Goal: Task Accomplishment & Management: Use online tool/utility

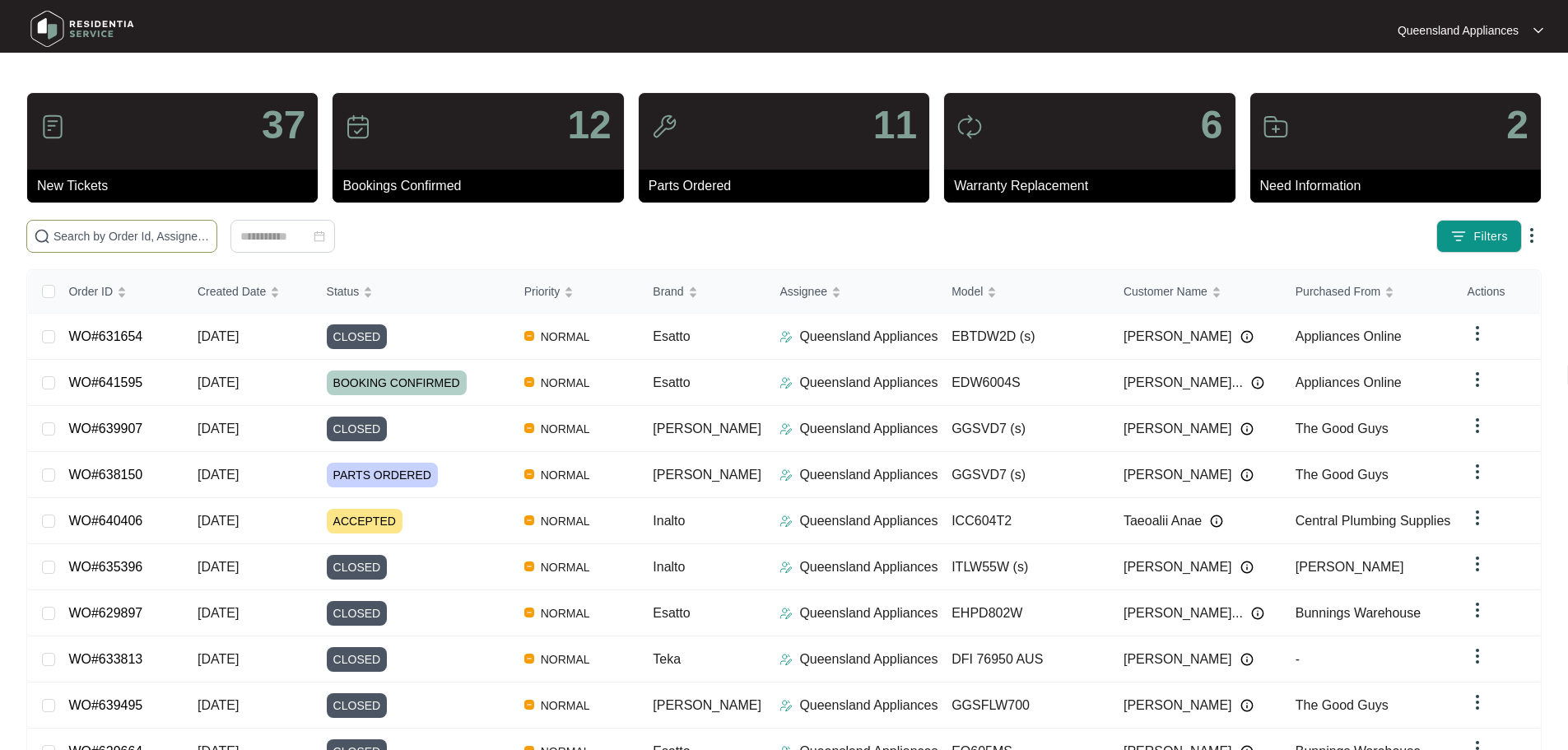
click at [217, 248] on span at bounding box center [121, 236] width 191 height 33
click at [210, 236] on input "text" at bounding box center [131, 236] width 156 height 18
paste input "639909"
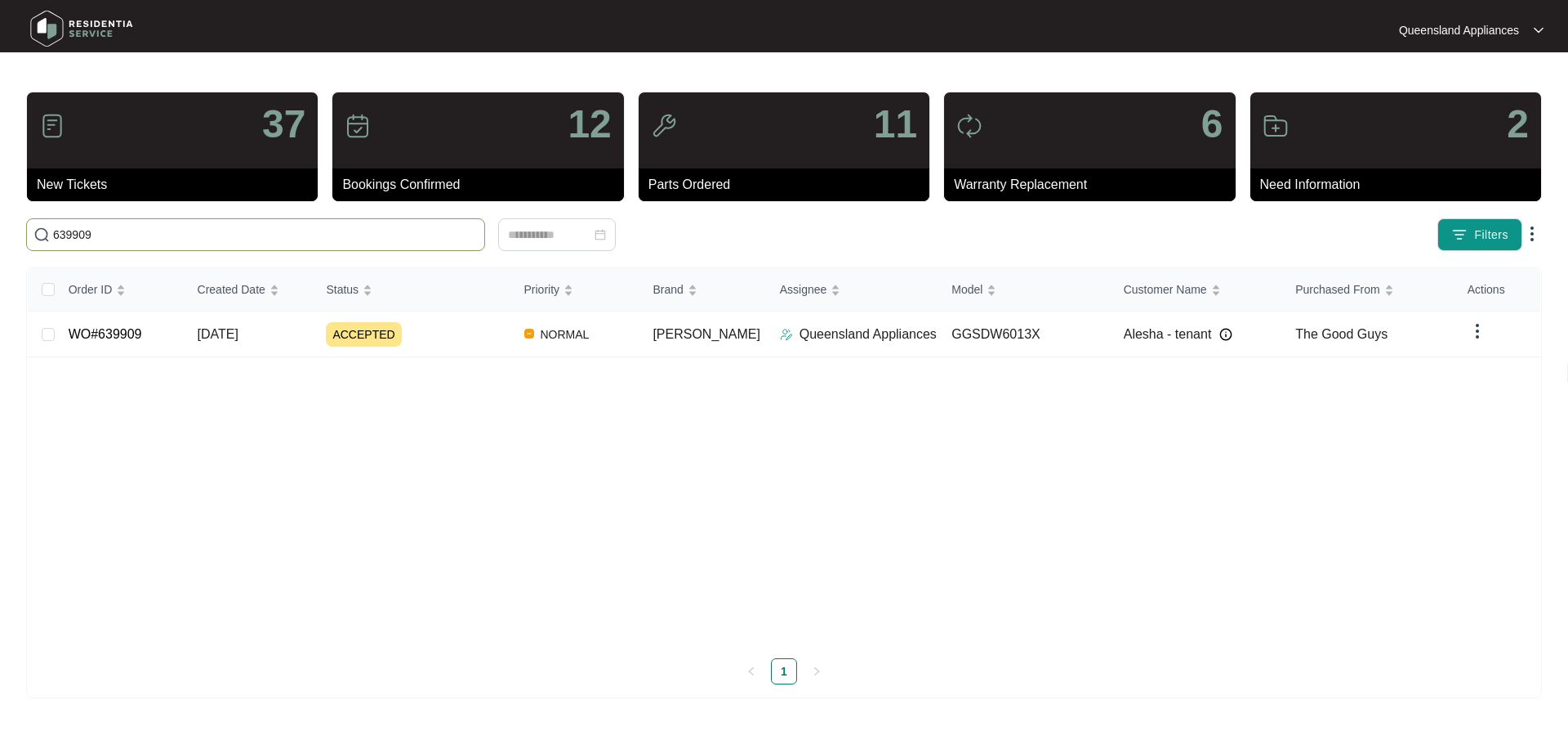
type input "639909"
click at [1025, 329] on td "GGSDW6013X" at bounding box center [1024, 334] width 172 height 46
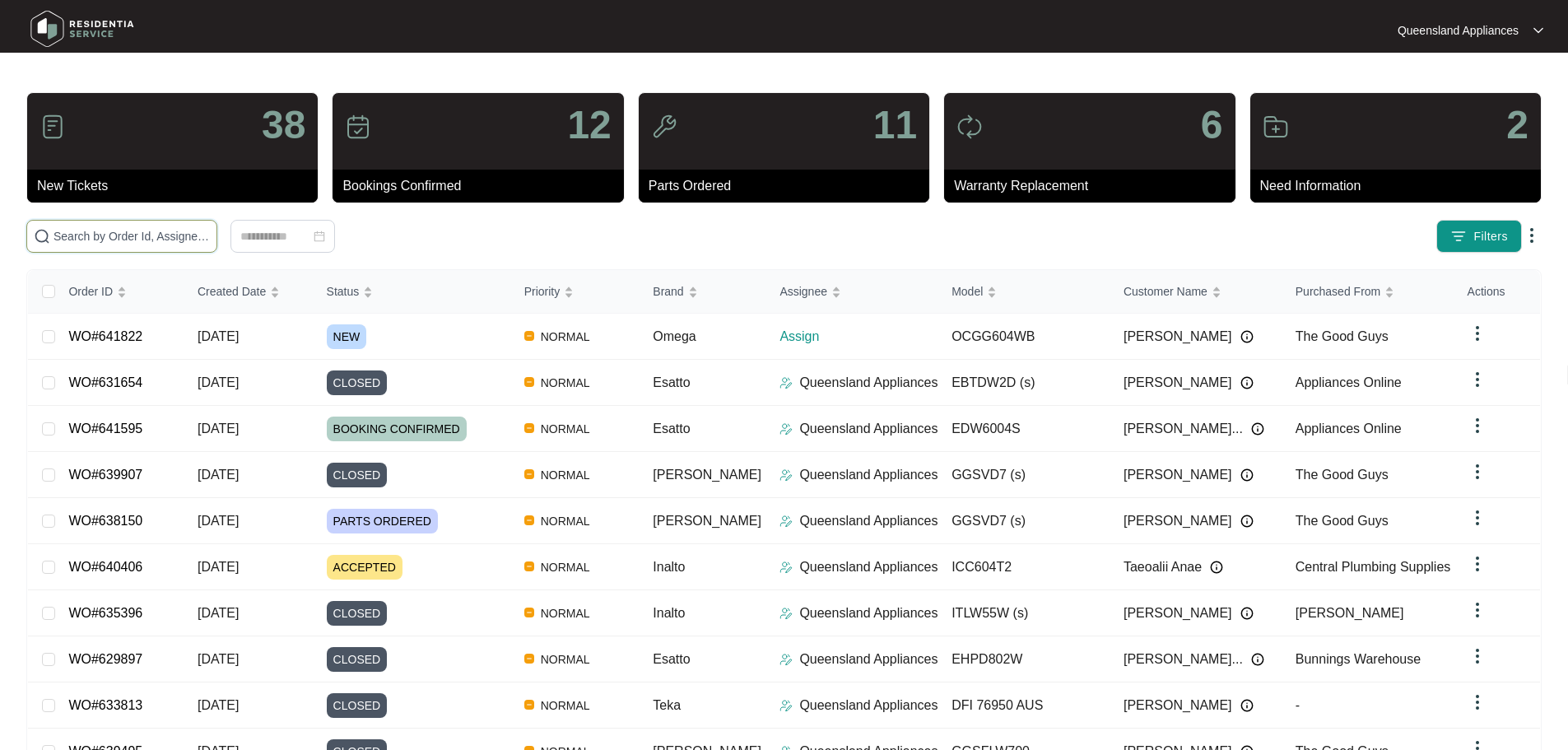
click at [210, 244] on input "text" at bounding box center [131, 236] width 156 height 18
paste input "641822"
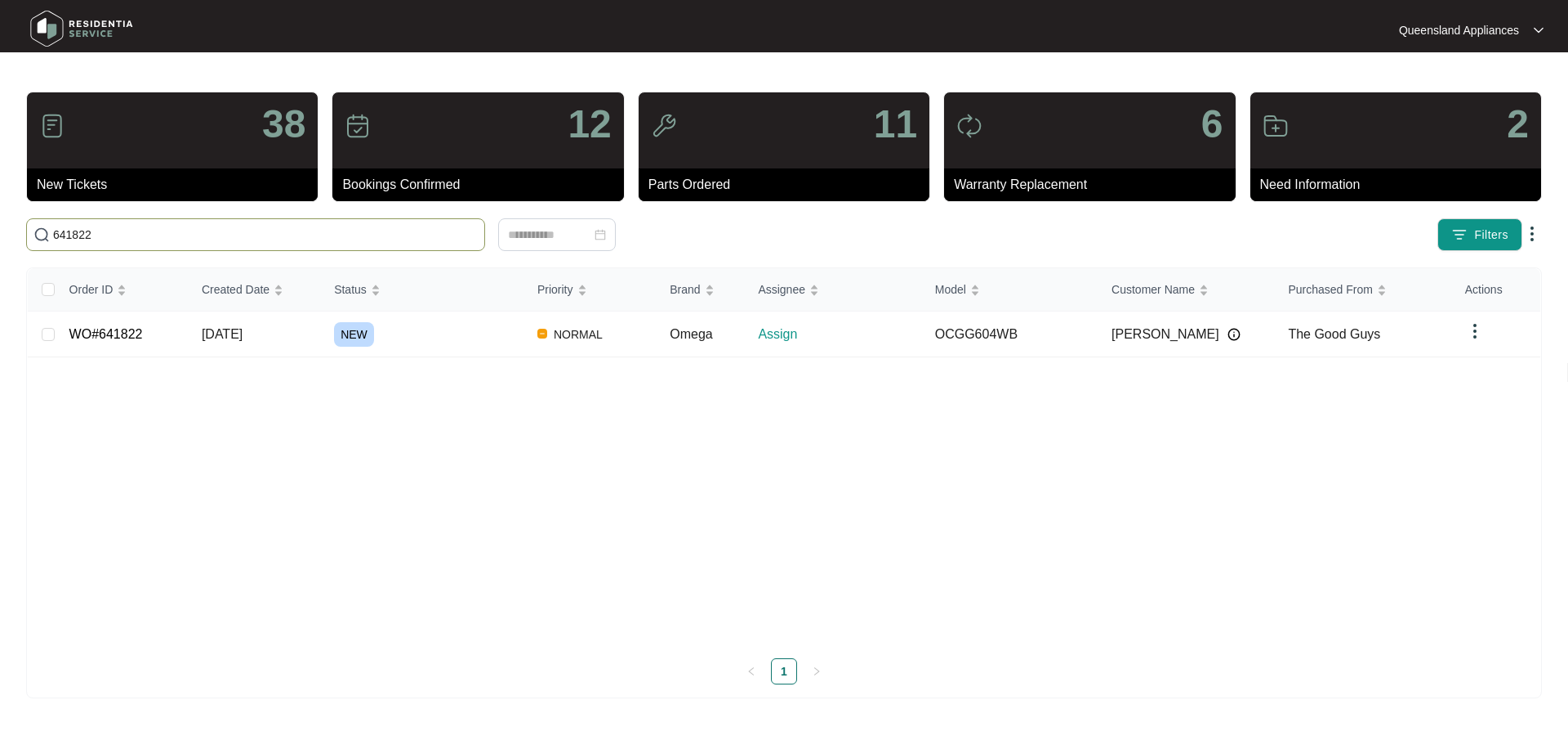
type input "641822"
click at [859, 338] on p "Assign" at bounding box center [840, 335] width 163 height 20
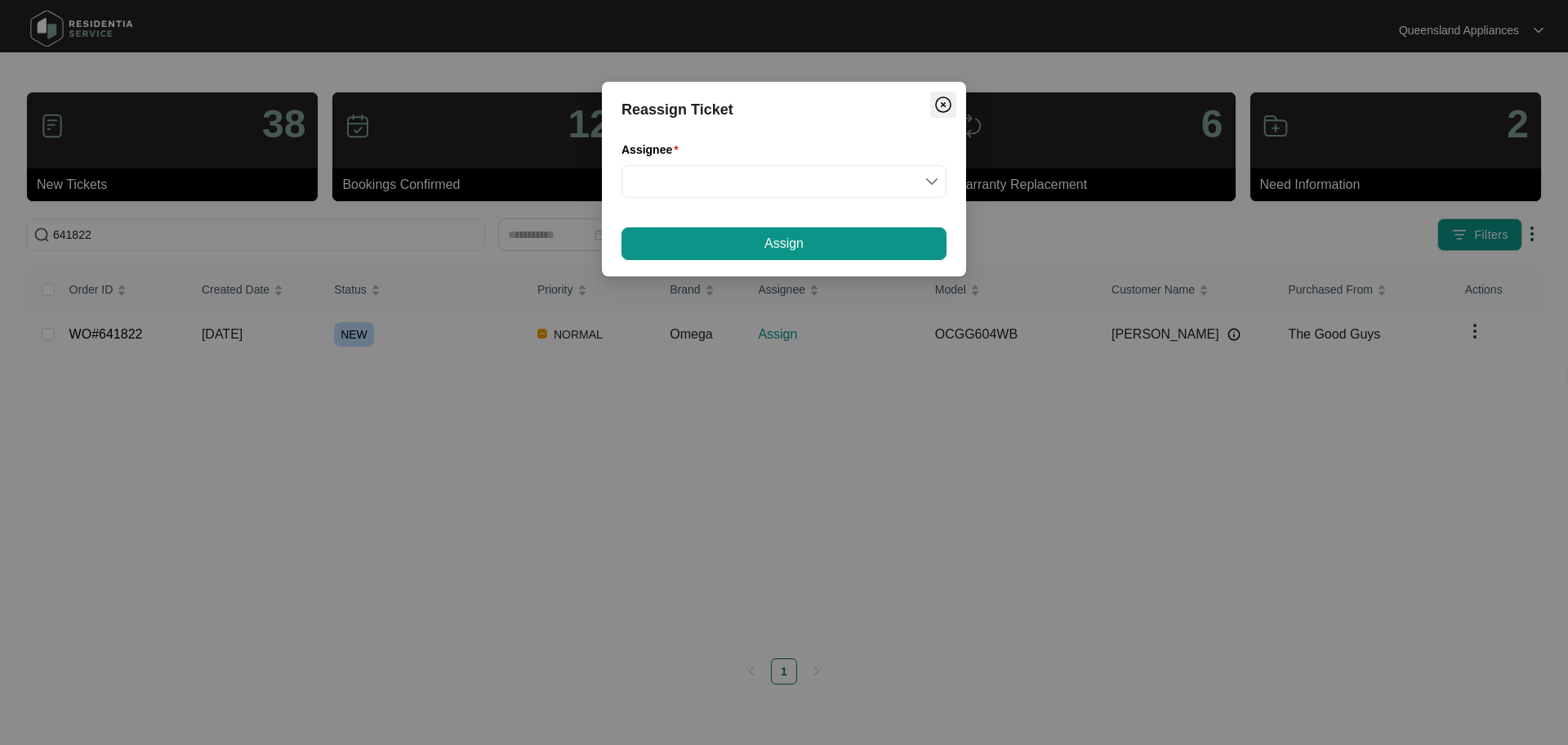
click at [945, 102] on img "Close" at bounding box center [944, 105] width 20 height 20
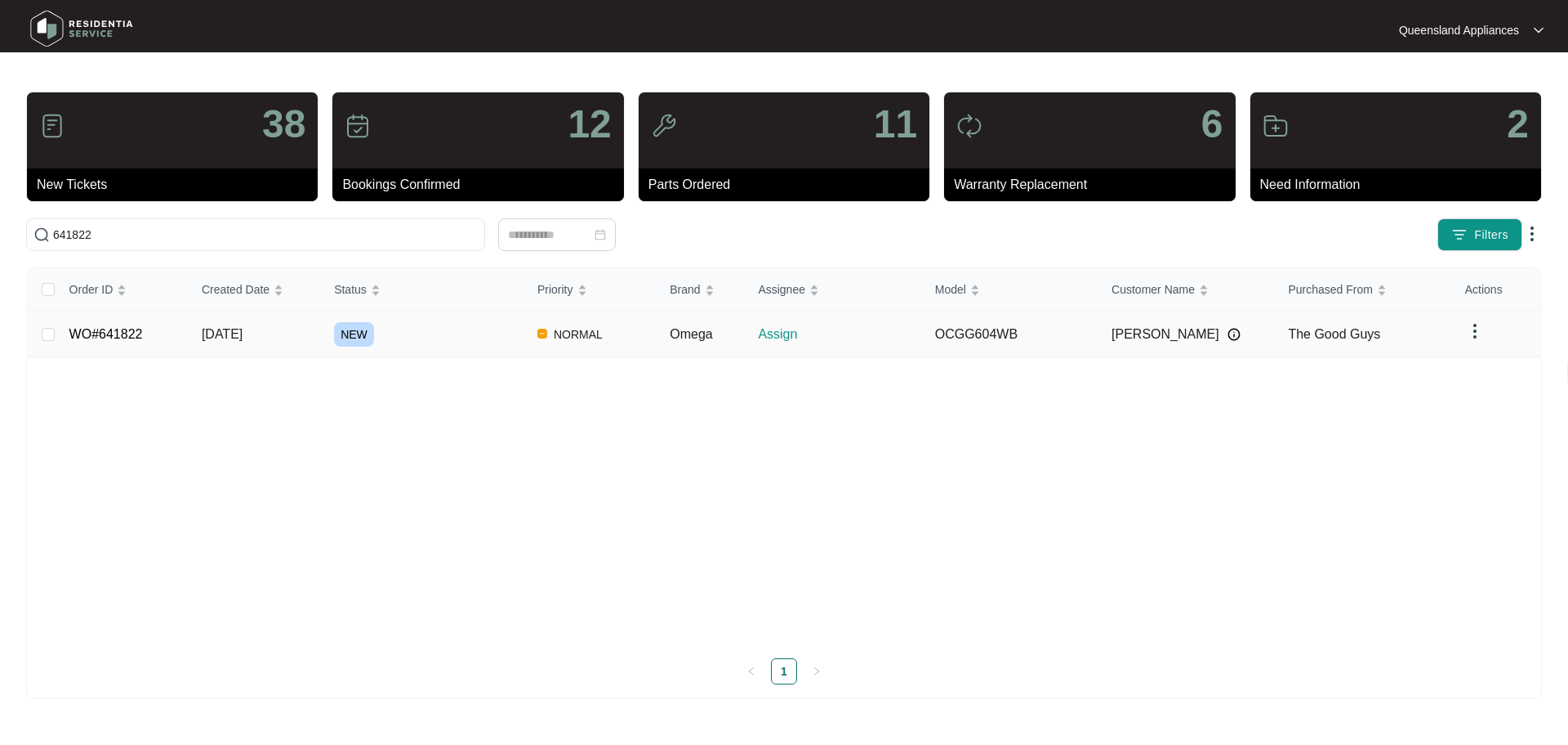
click at [399, 335] on div "NEW" at bounding box center [429, 334] width 190 height 24
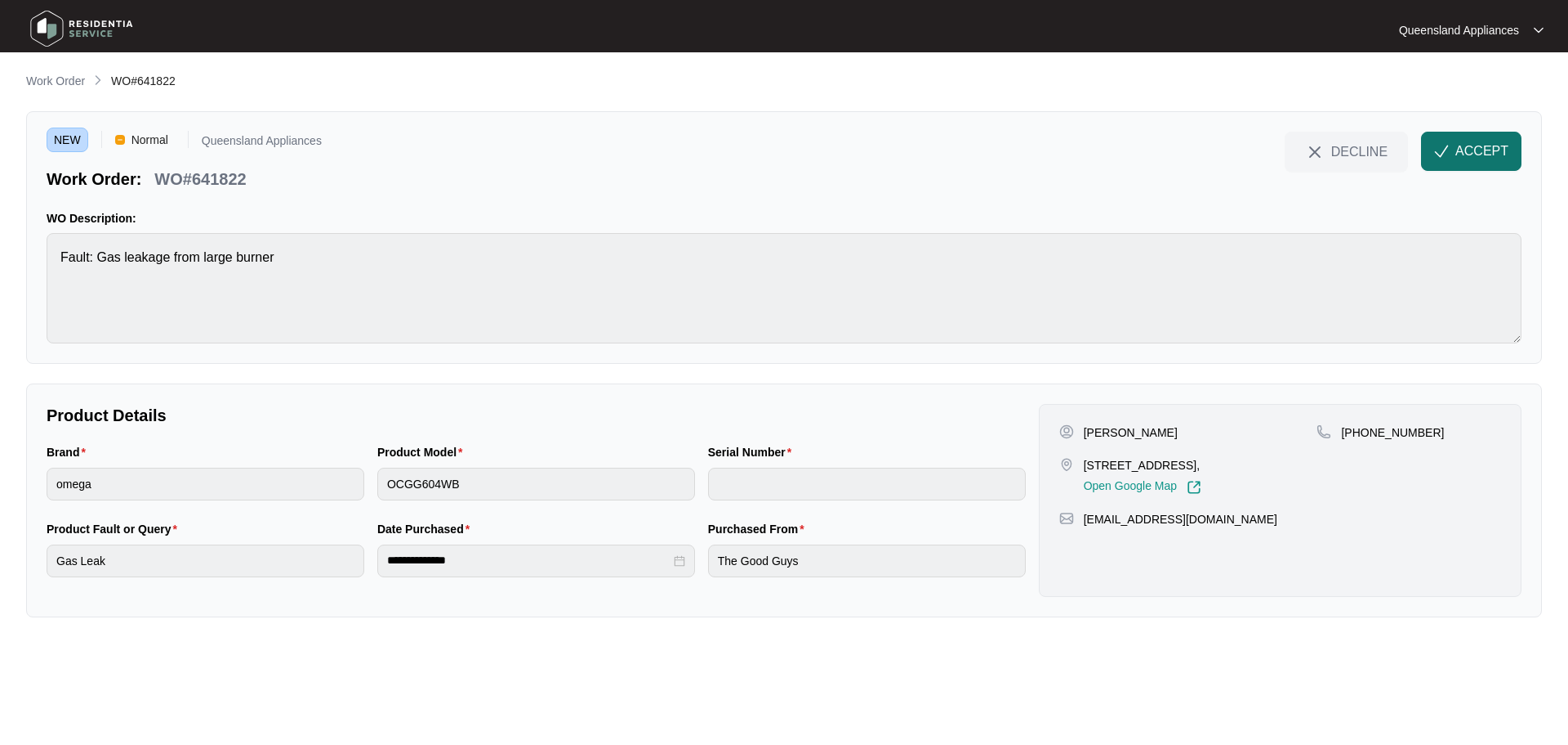
click at [1484, 158] on span "ACCEPT" at bounding box center [1482, 152] width 53 height 20
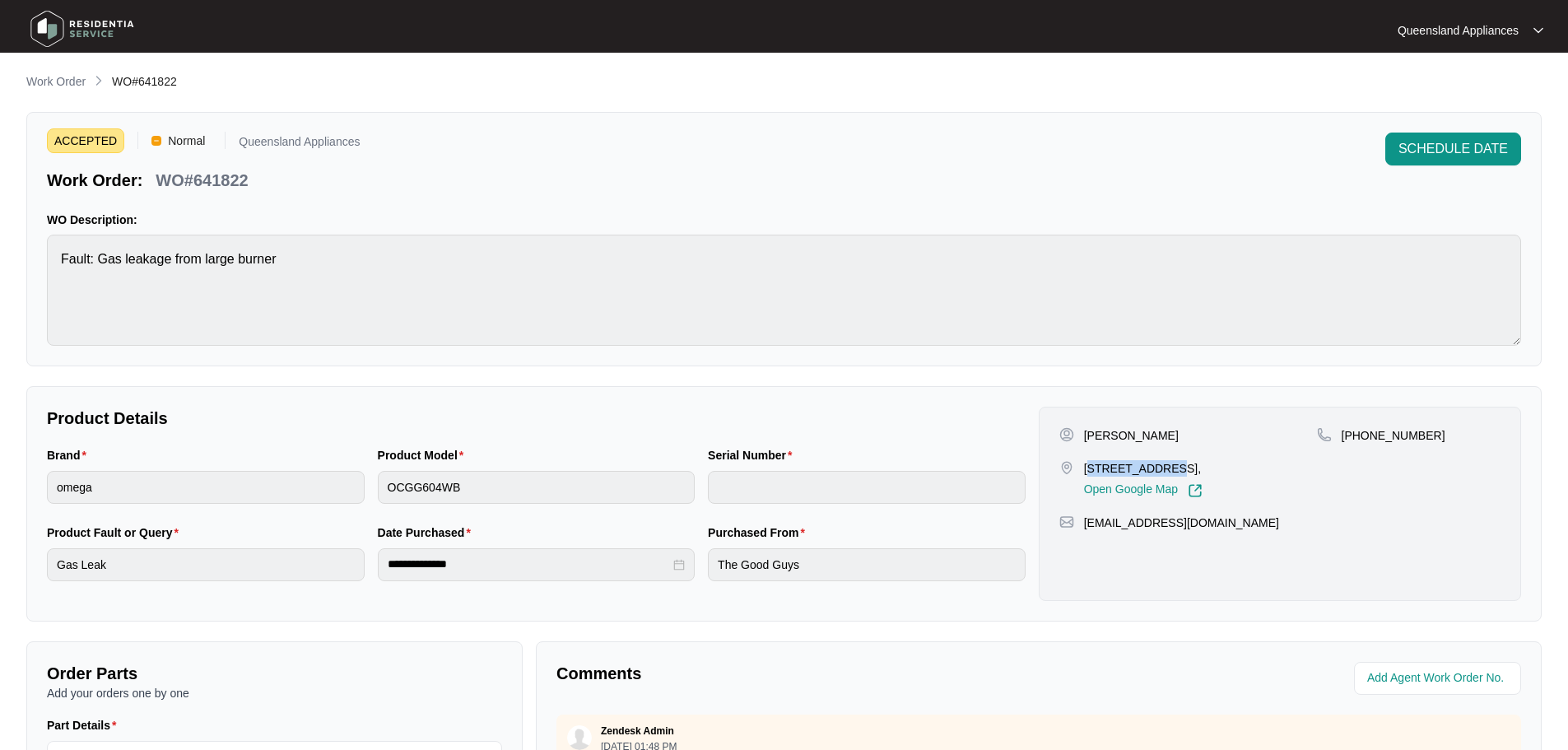
drag, startPoint x: 1087, startPoint y: 469, endPoint x: 1157, endPoint y: 468, distance: 70.0
click at [1157, 468] on p "11 lychee place Belmont Qld 4153," at bounding box center [1142, 468] width 118 height 16
click at [1200, 470] on p "11 lychee place Belmont Qld 4153," at bounding box center [1142, 468] width 118 height 16
click at [1202, 470] on p "11 lychee place Belmont Qld 4153," at bounding box center [1142, 468] width 118 height 16
drag, startPoint x: 1207, startPoint y: 470, endPoint x: 1082, endPoint y: 465, distance: 125.1
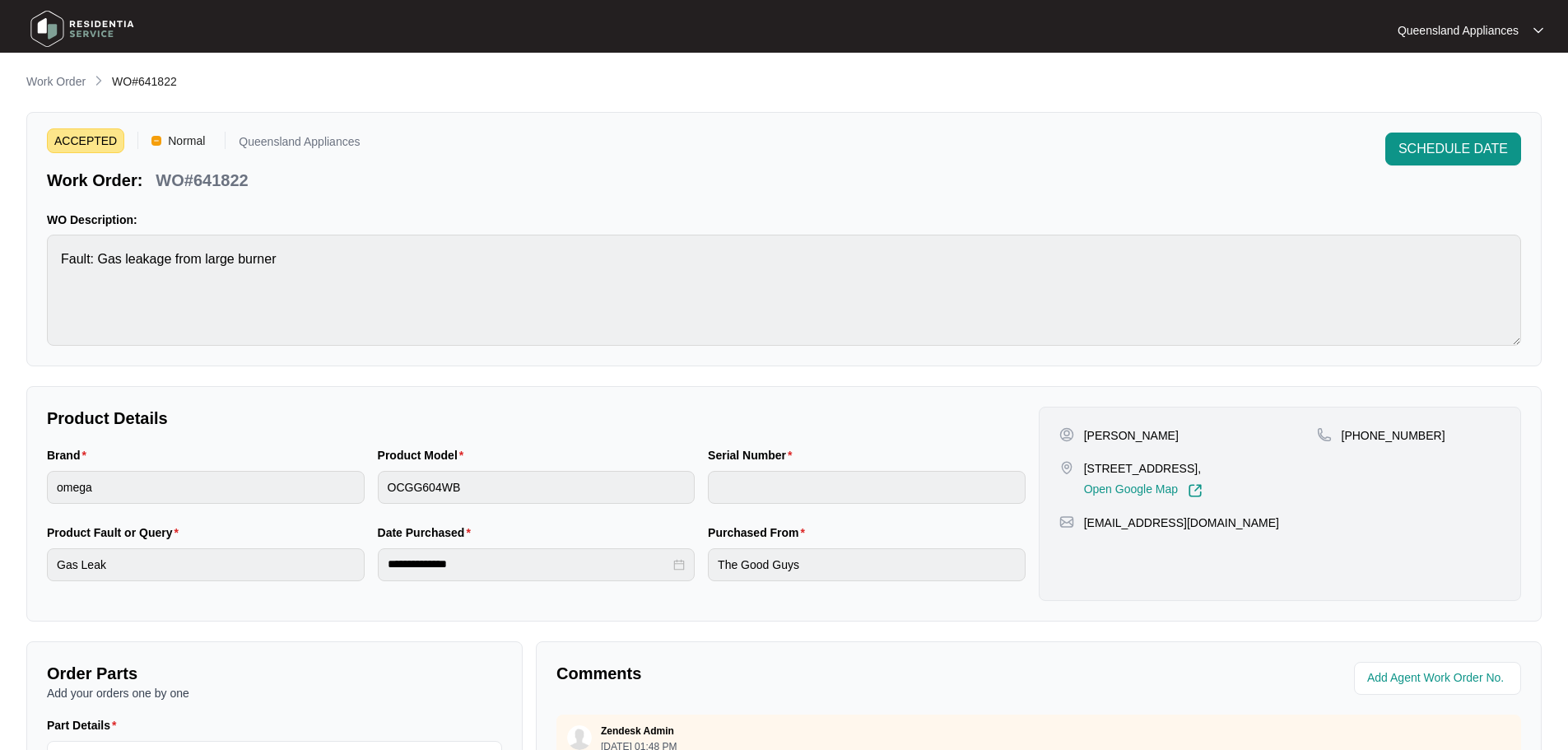
click at [1082, 465] on div "11 lychee place Belmont Qld 4153, Open Google Map" at bounding box center [1188, 479] width 258 height 38
copy p "11 lychee place Belmont"
click at [230, 173] on p "WO#641822" at bounding box center [202, 180] width 92 height 23
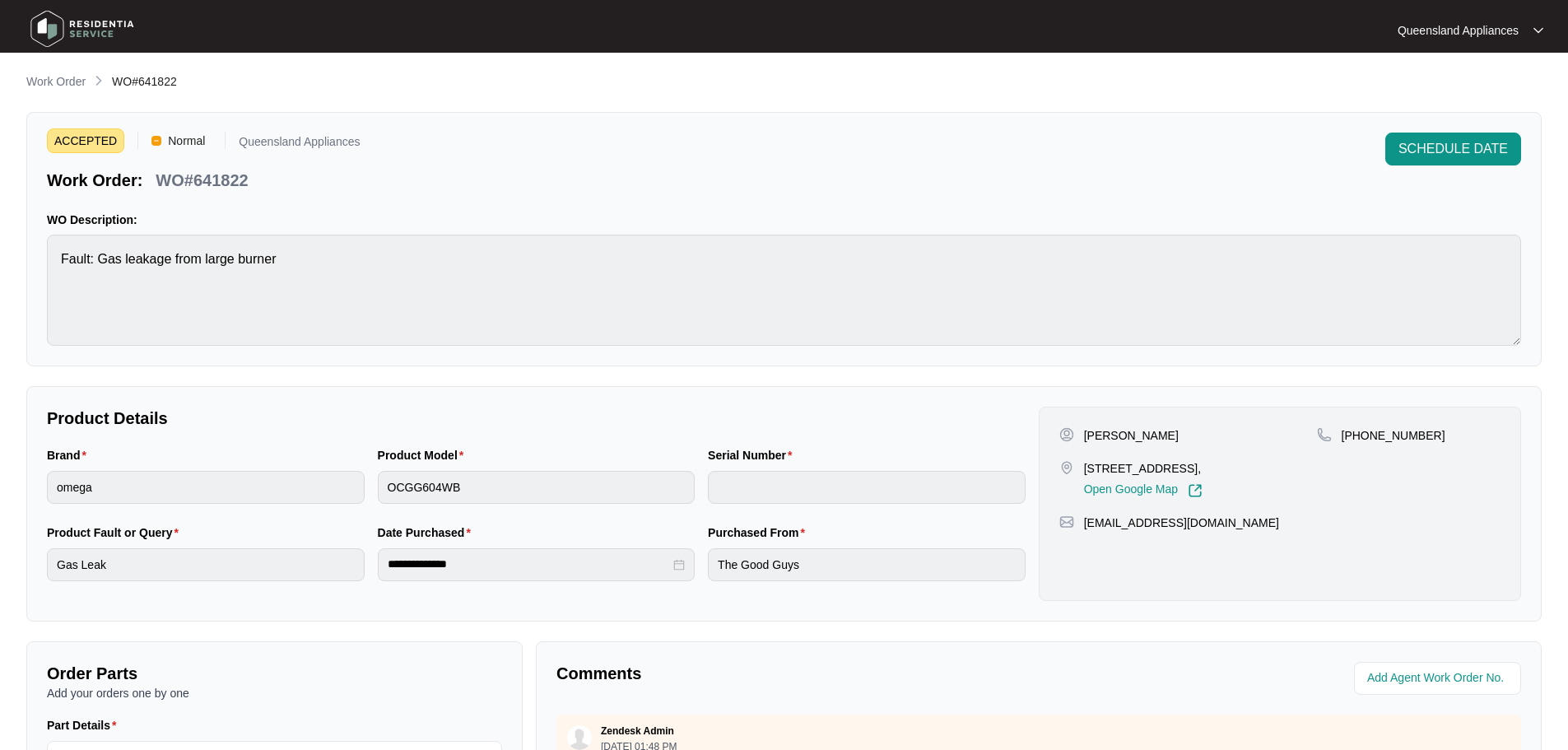
click at [1389, 436] on p "+61421834019" at bounding box center [1393, 436] width 104 height 16
copy p "61421834019"
click at [1424, 165] on div "SCHEDULE DATE" at bounding box center [1453, 163] width 136 height 60
click at [1425, 154] on span "SCHEDULE DATE" at bounding box center [1452, 149] width 109 height 20
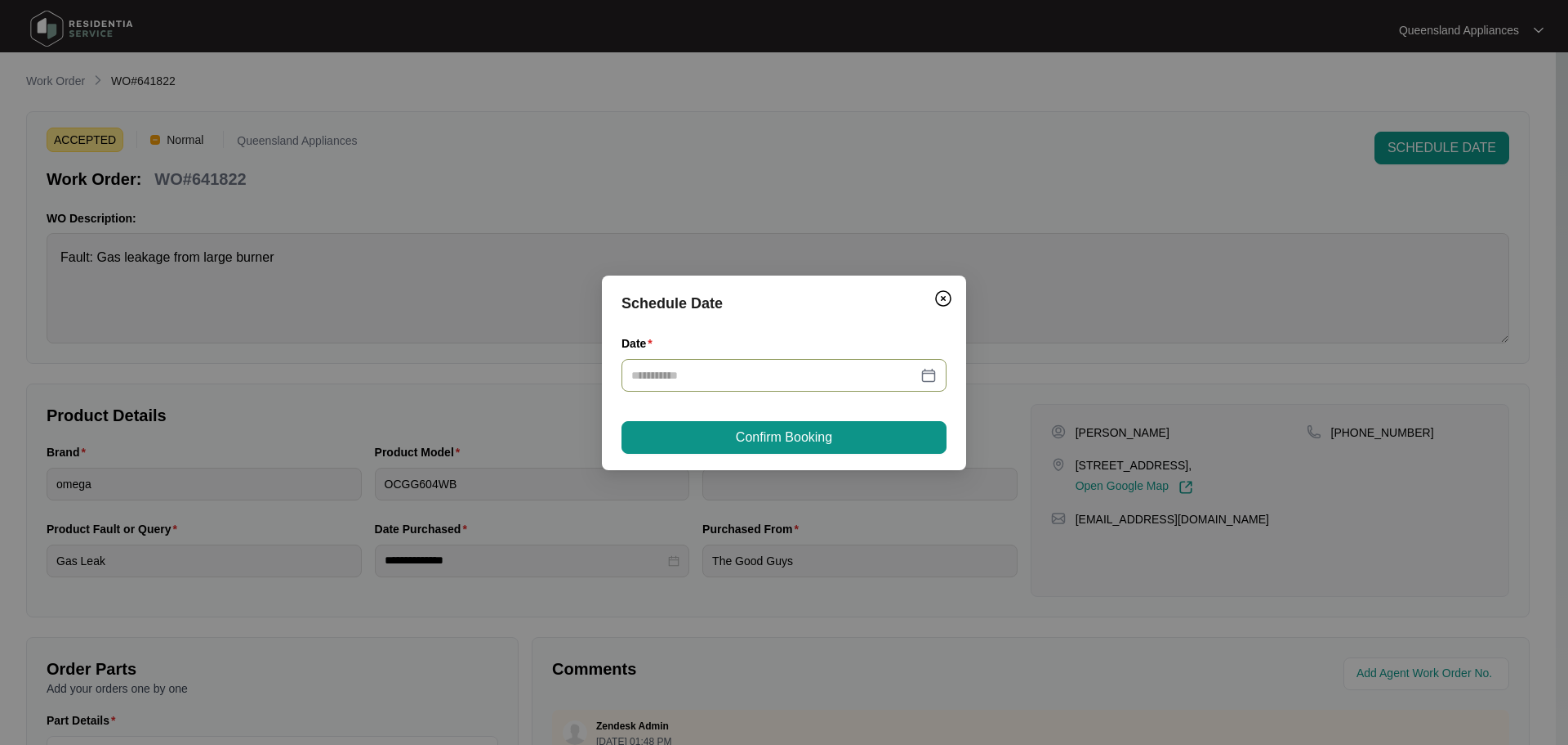
click at [926, 371] on div at bounding box center [784, 375] width 306 height 18
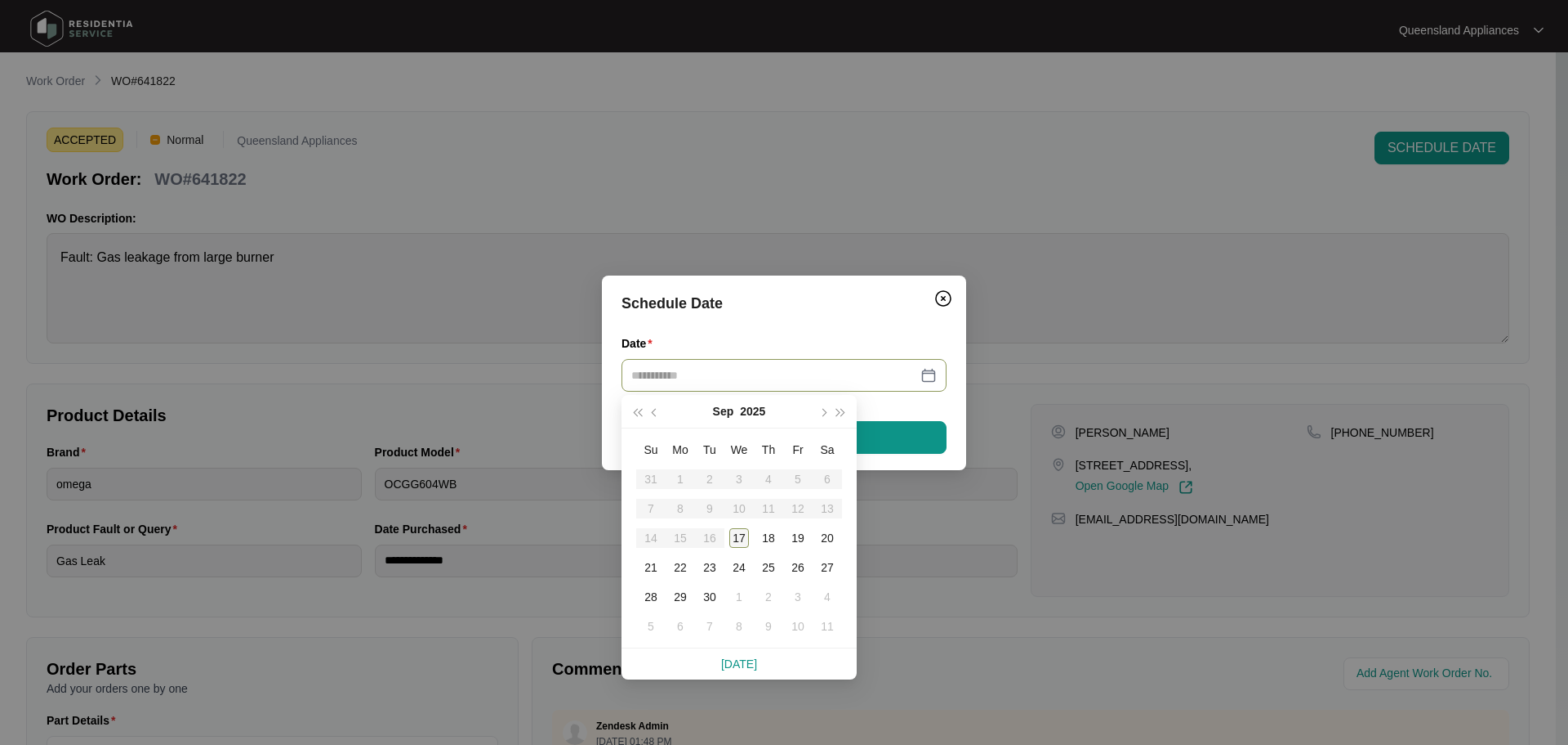
type input "**********"
click at [731, 539] on div "17" at bounding box center [739, 538] width 20 height 20
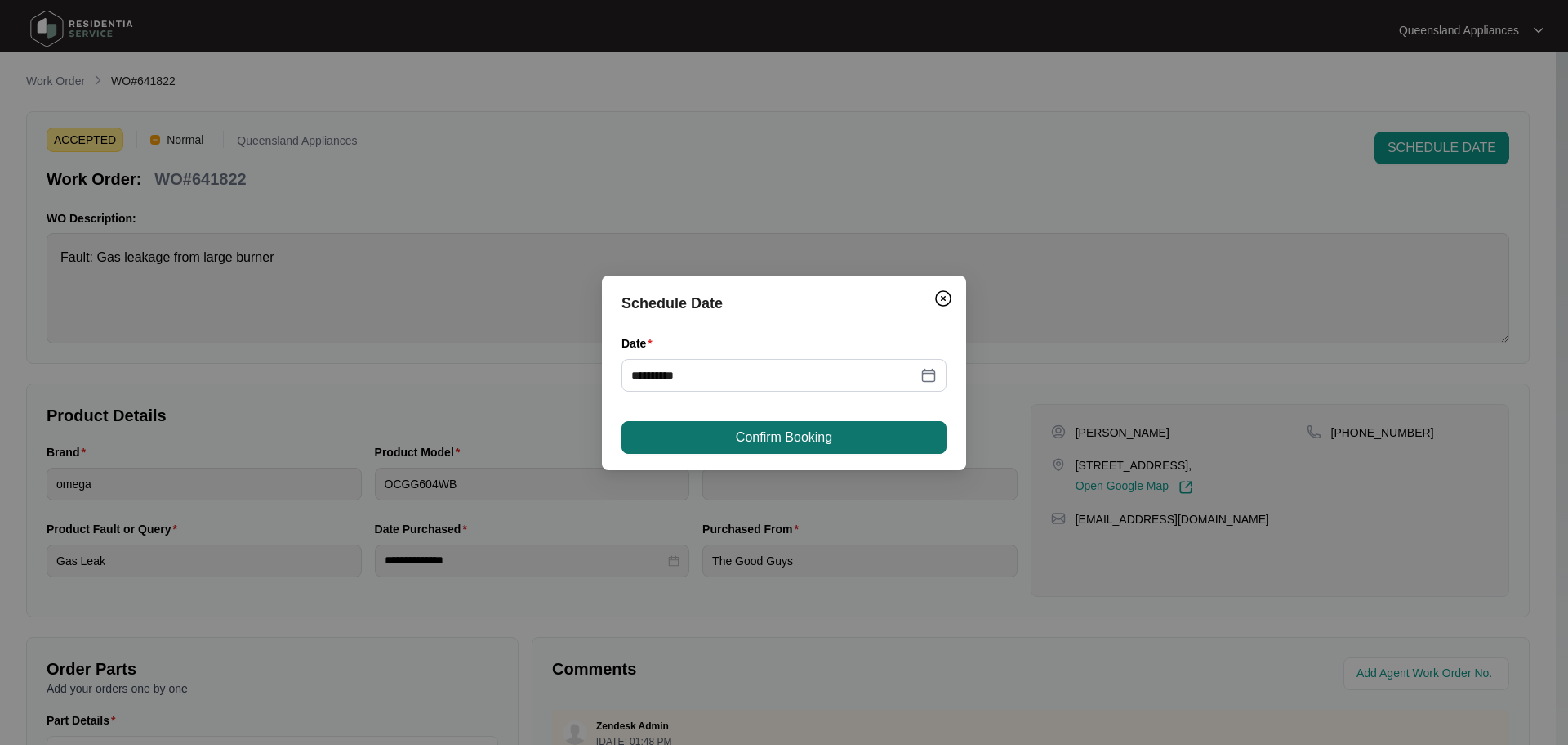
click at [711, 447] on button "Confirm Booking" at bounding box center [784, 437] width 325 height 32
